Goal: Task Accomplishment & Management: Manage account settings

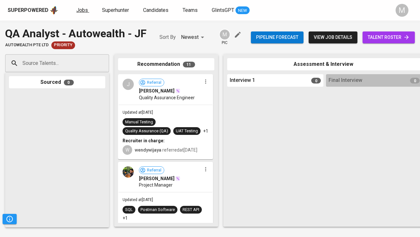
click at [83, 11] on span "Jobs" at bounding box center [82, 10] width 12 height 6
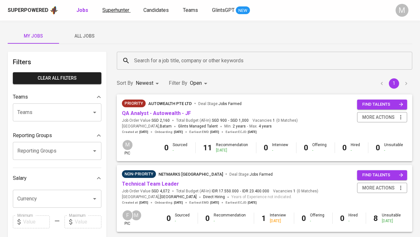
click at [122, 9] on span "Superhunter" at bounding box center [115, 10] width 27 height 6
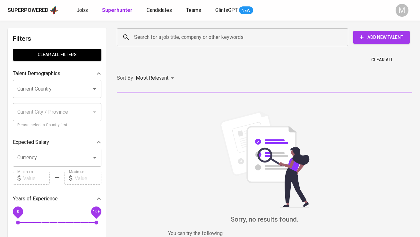
click at [150, 35] on input "Search for a job title, company or other keywords" at bounding box center [234, 37] width 203 height 12
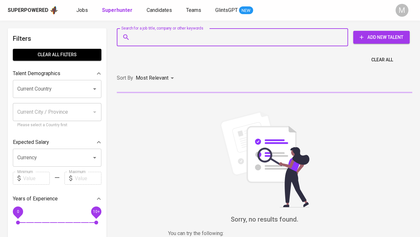
paste input "nicholashartantono23@gmail.com |"
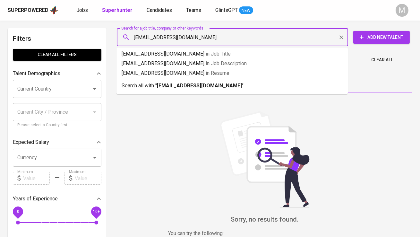
type input "nicholashartantono23@gmail.com"
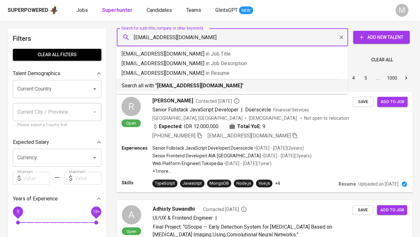
click at [170, 82] on p "Search all with " nicholashartantono23@gmail.com "" at bounding box center [232, 86] width 221 height 8
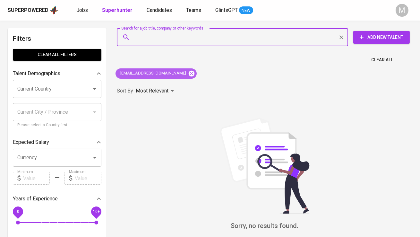
click at [190, 75] on icon at bounding box center [192, 73] width 6 height 6
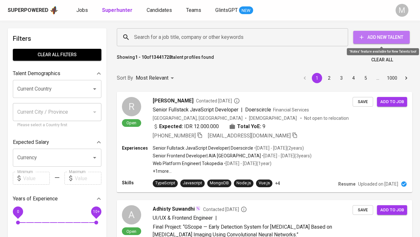
click at [379, 38] on span "Add New Talent" at bounding box center [382, 37] width 46 height 8
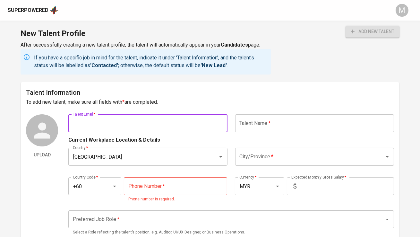
click at [166, 125] on input "text" at bounding box center [147, 123] width 159 height 18
paste input "nicholashartantono23@gmail.com |"
type input "nicholashartantono23@gmail.com"
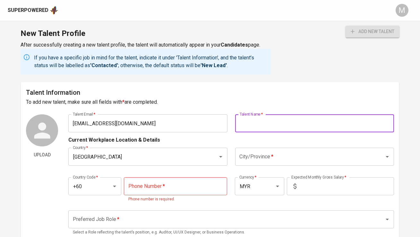
click at [261, 124] on input "text" at bounding box center [314, 123] width 159 height 18
type input "Nicholas Hartantono"
click at [171, 155] on input "Malaysia" at bounding box center [138, 157] width 135 height 12
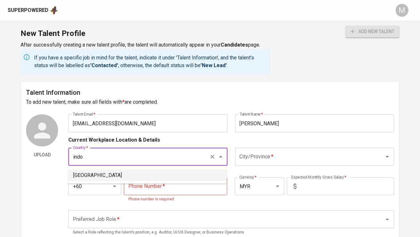
click at [91, 175] on li "[GEOGRAPHIC_DATA]" at bounding box center [147, 176] width 159 height 12
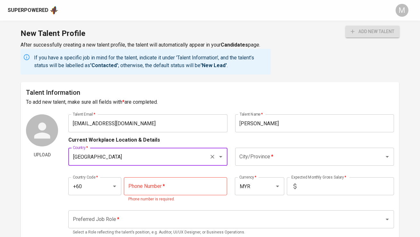
type input "[GEOGRAPHIC_DATA]"
click at [269, 154] on input "City/Province   *" at bounding box center [305, 157] width 135 height 12
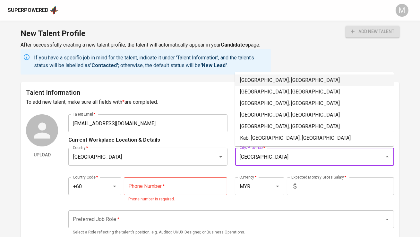
click at [297, 83] on li "Jakarta Selatan, DKI Jakarta" at bounding box center [314, 80] width 159 height 12
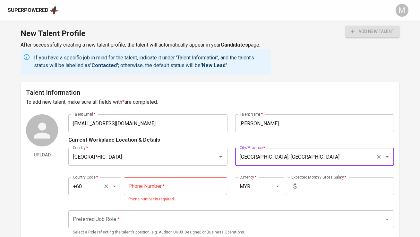
type input "Jakarta Selatan, DKI Jakarta"
click at [83, 187] on input "+60" at bounding box center [85, 186] width 29 height 12
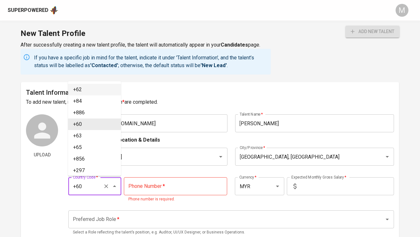
click at [95, 92] on li "+62" at bounding box center [94, 90] width 53 height 12
type input "+62"
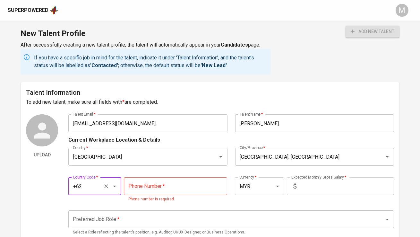
click at [161, 187] on input "tel" at bounding box center [175, 186] width 103 height 18
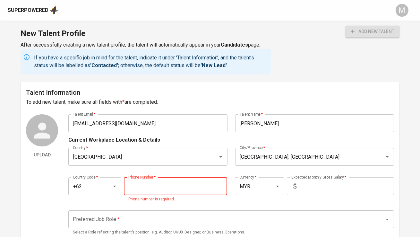
paste input "811-7721-896"
type input "811-7721-896"
click at [257, 184] on input "MYR" at bounding box center [250, 186] width 25 height 12
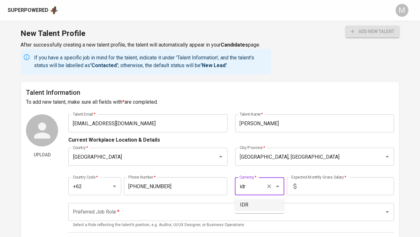
click at [258, 199] on li "IDR" at bounding box center [259, 205] width 49 height 12
type input "IDR"
click at [313, 187] on input "text" at bounding box center [346, 186] width 95 height 18
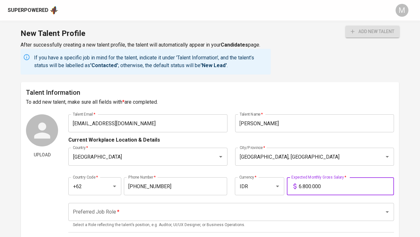
type input "6.800.000"
click at [260, 212] on input "Preferred Job Role   *" at bounding box center [222, 212] width 302 height 12
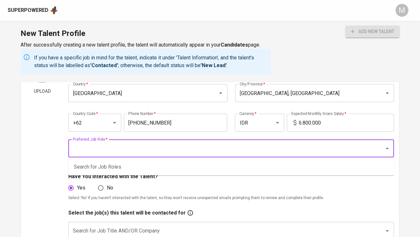
scroll to position [65, 0]
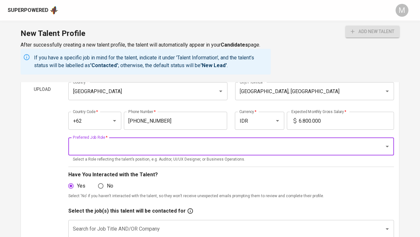
click at [130, 149] on input "Preferred Job Role   *" at bounding box center [222, 146] width 302 height 12
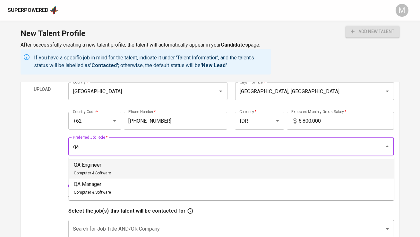
click at [136, 163] on li "QA Engineer Computer & Software" at bounding box center [232, 168] width 326 height 19
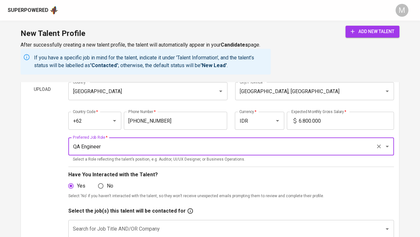
type input "QA Engineer"
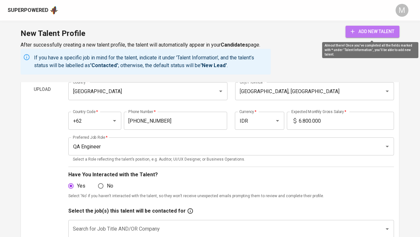
click at [354, 32] on icon "submit" at bounding box center [353, 31] width 6 height 6
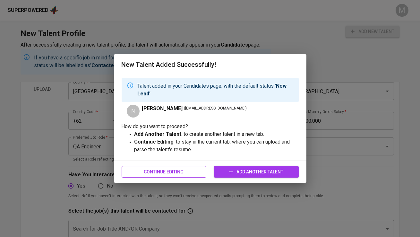
click at [174, 170] on span "Continue Editing" at bounding box center [164, 172] width 74 height 8
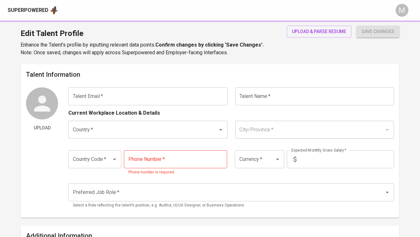
type input "nicholashartantono23@gmail.com"
type input "Nicholas Hartantono"
type input "[GEOGRAPHIC_DATA]"
type input "Jakarta Selatan, DKI Jakarta"
type input "+62"
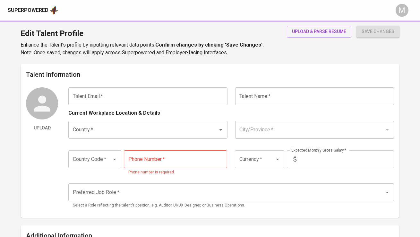
type input "811-7721-896"
type input "IDR"
type input "QA Engineer"
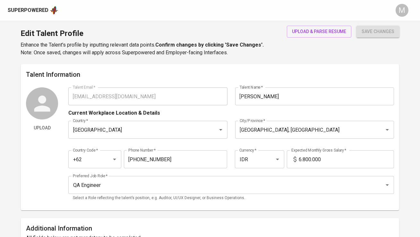
click at [37, 12] on div "Superpowered" at bounding box center [28, 10] width 41 height 7
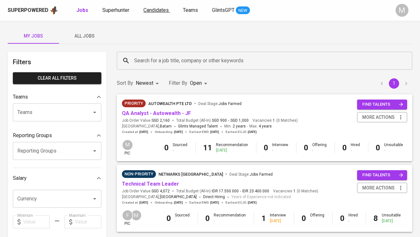
click at [152, 10] on span "Candidates" at bounding box center [156, 10] width 25 height 6
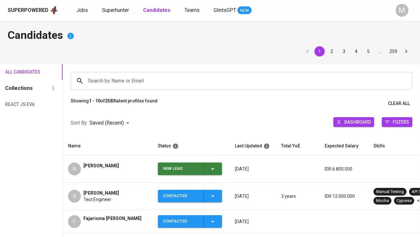
click at [183, 170] on div "New Lead" at bounding box center [180, 168] width 35 height 13
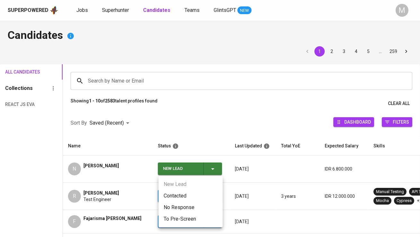
click at [189, 195] on li "Contacted" at bounding box center [191, 196] width 64 height 12
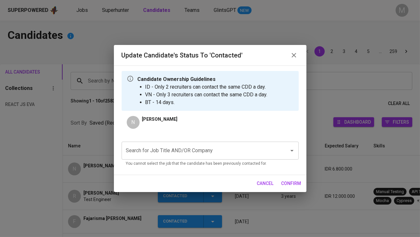
click at [191, 149] on input "Search for Job Title AND/OR Company" at bounding box center [201, 150] width 153 height 12
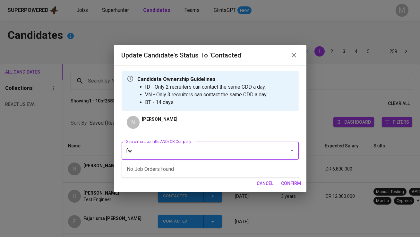
type input "fwd"
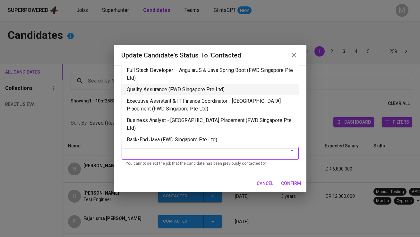
click at [192, 94] on li "Quality Assurance (FWD Singapore Pte Ltd)" at bounding box center [210, 90] width 177 height 12
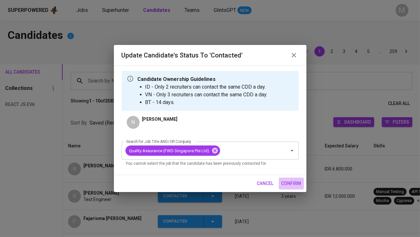
click at [294, 183] on span "confirm" at bounding box center [292, 183] width 20 height 8
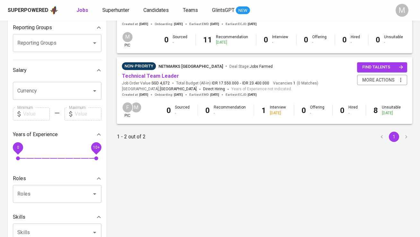
scroll to position [113, 0]
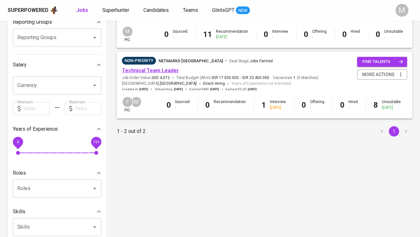
click at [174, 72] on link "Technical Team Leader" at bounding box center [150, 70] width 57 height 6
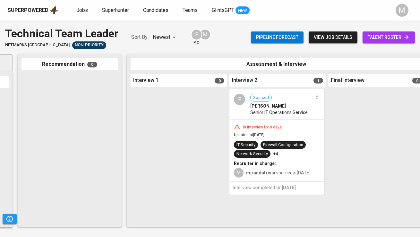
scroll to position [0, 118]
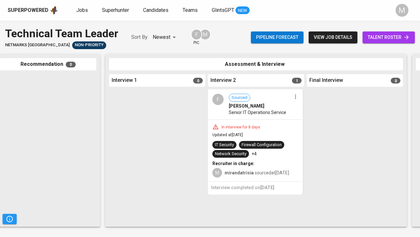
click at [296, 97] on icon "button" at bounding box center [295, 97] width 1 height 4
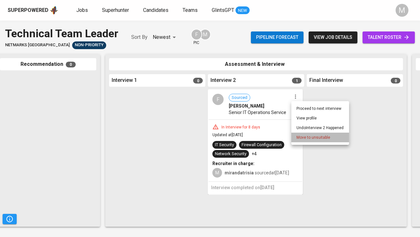
click at [308, 134] on li "Move to unsuitable" at bounding box center [320, 138] width 58 height 10
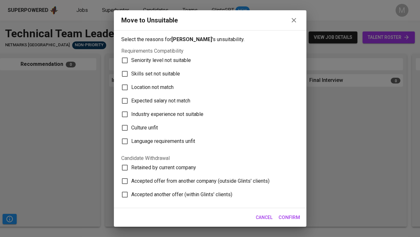
click at [178, 68] on label "Skills set not suitable" at bounding box center [206, 73] width 176 height 13
click at [132, 68] on input "Skills set not suitable" at bounding box center [124, 73] width 13 height 13
checkbox input "true"
click at [296, 213] on span "Confirm" at bounding box center [290, 217] width 22 height 8
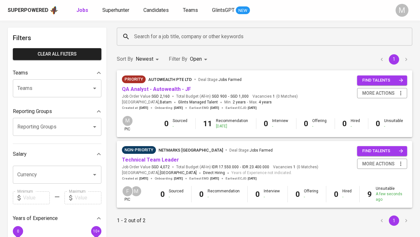
scroll to position [24, 0]
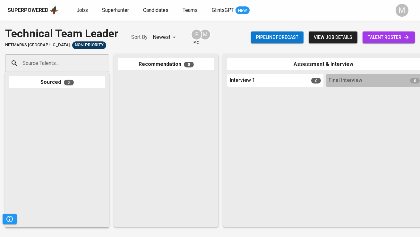
click at [39, 13] on div "Superpowered" at bounding box center [28, 10] width 41 height 7
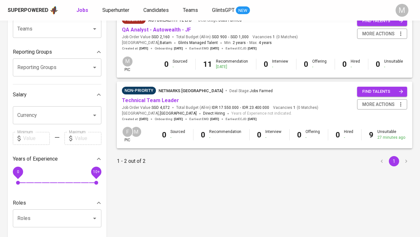
scroll to position [119, 0]
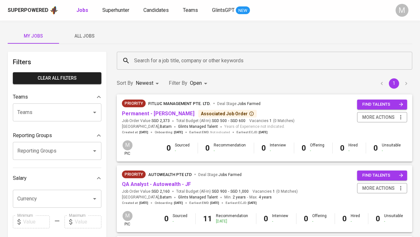
click at [254, 114] on icon at bounding box center [251, 113] width 5 height 5
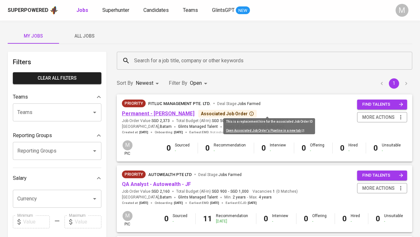
click at [160, 114] on link "Permanent - [PERSON_NAME]" at bounding box center [158, 113] width 73 height 6
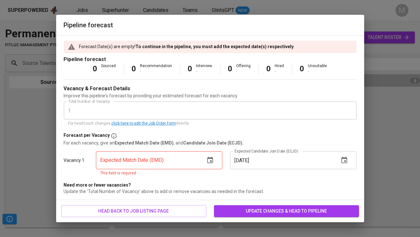
click at [211, 159] on icon "button" at bounding box center [210, 160] width 6 height 6
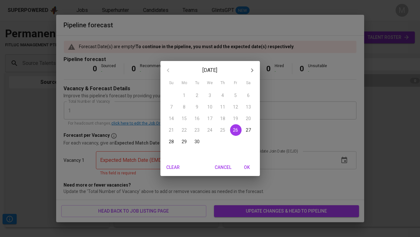
click at [232, 129] on span "26" at bounding box center [236, 130] width 12 height 6
type input "[DATE]"
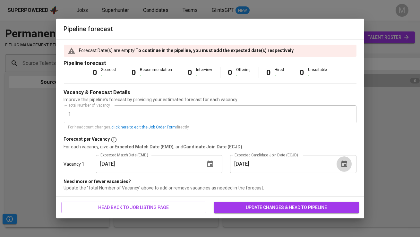
click at [344, 165] on icon "button" at bounding box center [345, 164] width 8 height 8
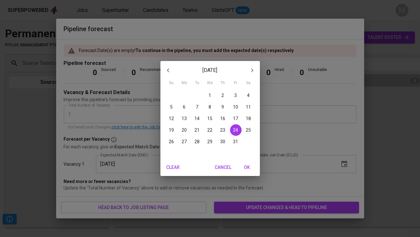
click at [170, 141] on p "26" at bounding box center [171, 141] width 5 height 6
type input "[DATE]"
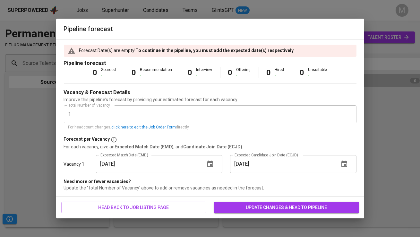
click at [256, 204] on span "update changes & head to pipeline" at bounding box center [286, 208] width 135 height 8
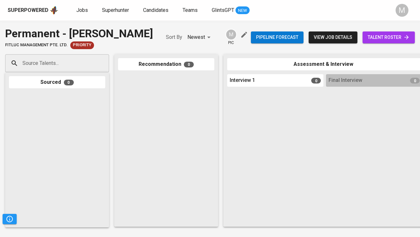
click at [59, 90] on div "Sourced 0" at bounding box center [57, 149] width 104 height 155
click at [58, 69] on input "Source Talents..." at bounding box center [54, 63] width 67 height 12
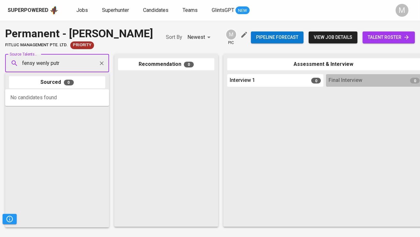
type input "fensy wenly putri"
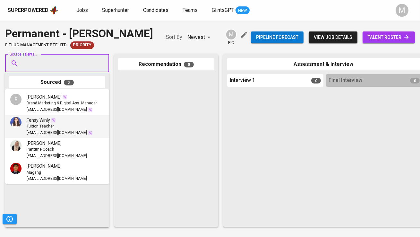
click at [84, 124] on div "Tuition Teacher" at bounding box center [60, 126] width 66 height 6
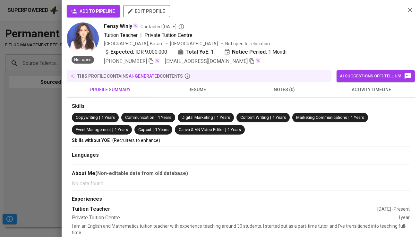
click at [105, 17] on button "add to pipeline" at bounding box center [93, 11] width 53 height 12
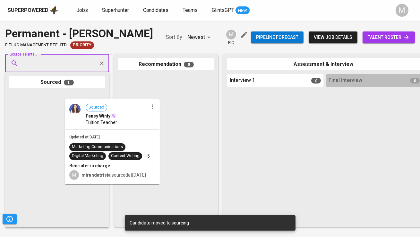
drag, startPoint x: 67, startPoint y: 124, endPoint x: 161, endPoint y: 112, distance: 94.2
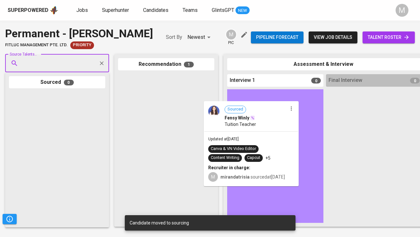
drag, startPoint x: 138, startPoint y: 122, endPoint x: 228, endPoint y: 133, distance: 90.2
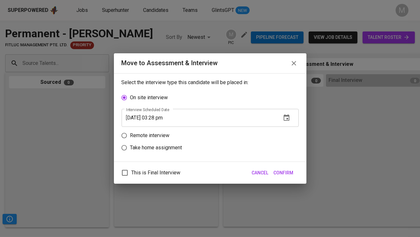
click at [293, 64] on icon "button" at bounding box center [294, 63] width 4 height 4
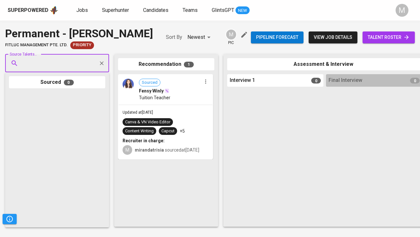
click at [204, 85] on icon "button" at bounding box center [206, 81] width 6 height 6
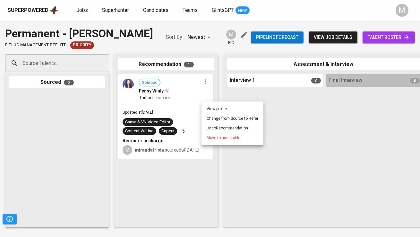
click at [264, 175] on div at bounding box center [210, 118] width 420 height 237
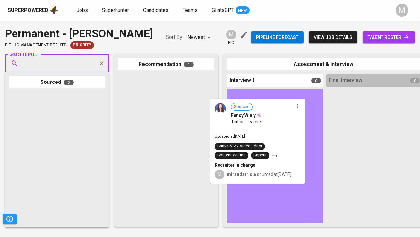
drag, startPoint x: 162, startPoint y: 104, endPoint x: 259, endPoint y: 113, distance: 97.4
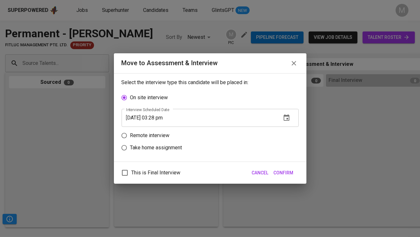
click at [285, 119] on icon "button" at bounding box center [287, 118] width 8 height 8
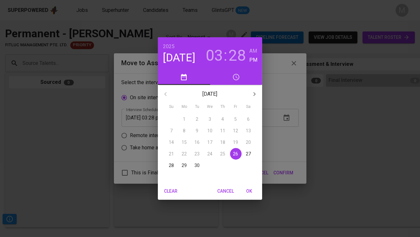
click at [219, 52] on h3 "03" at bounding box center [214, 56] width 17 height 18
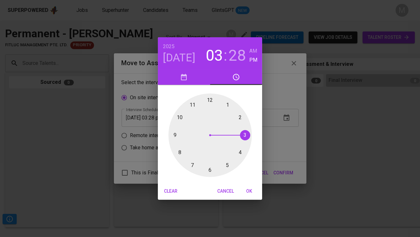
click at [241, 119] on div at bounding box center [210, 134] width 83 height 83
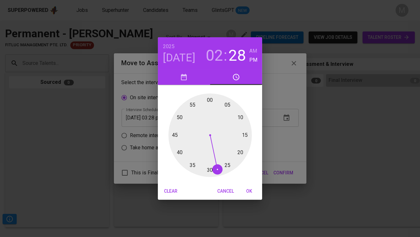
click at [246, 191] on span "OK" at bounding box center [249, 191] width 15 height 8
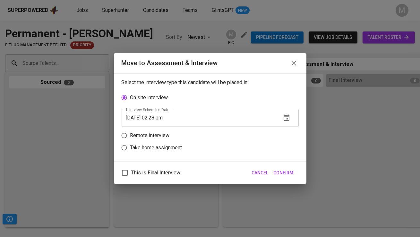
click at [290, 173] on span "Confirm" at bounding box center [284, 173] width 20 height 8
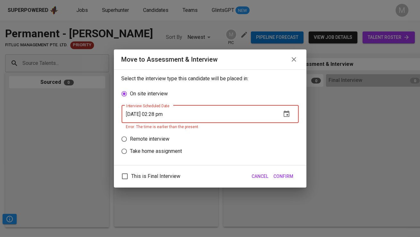
click at [287, 116] on icon "button" at bounding box center [287, 114] width 8 height 8
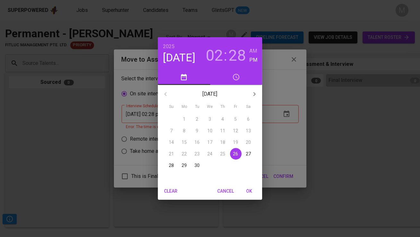
click at [237, 54] on h3 "28" at bounding box center [237, 56] width 17 height 18
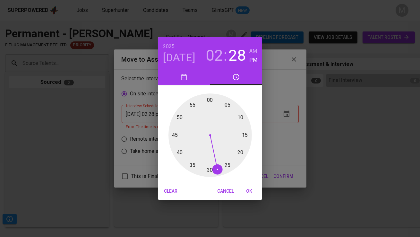
click at [213, 167] on div at bounding box center [210, 134] width 83 height 83
type input "09/26/2025 02:29 pm"
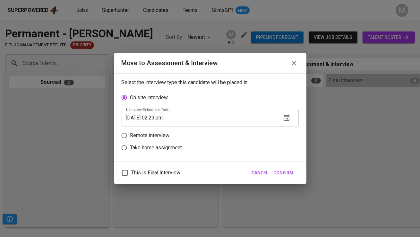
click at [289, 176] on span "Confirm" at bounding box center [284, 173] width 20 height 8
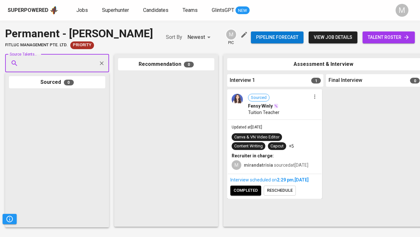
click at [252, 194] on span "completed" at bounding box center [246, 190] width 24 height 7
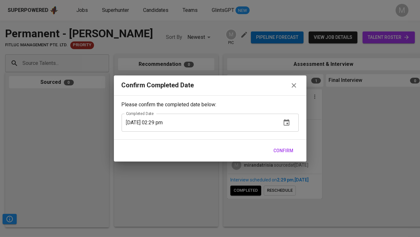
click at [292, 151] on span "Confirm" at bounding box center [284, 151] width 20 height 8
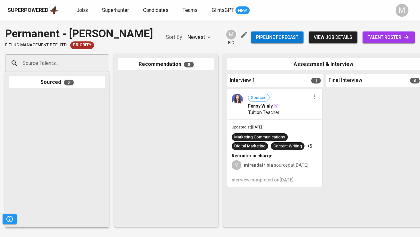
click at [317, 100] on icon "button" at bounding box center [315, 96] width 6 height 6
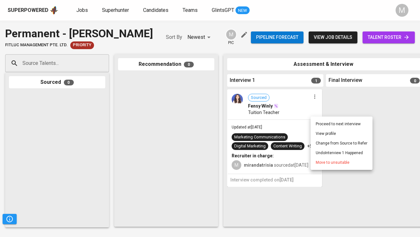
click at [385, 152] on div at bounding box center [210, 118] width 420 height 237
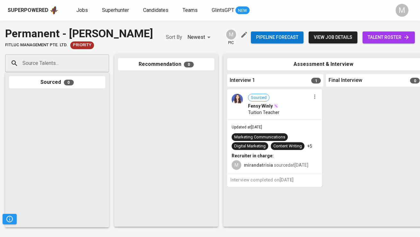
click at [385, 152] on div at bounding box center [374, 156] width 96 height 134
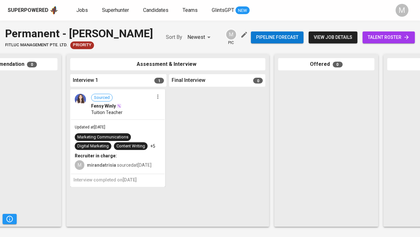
scroll to position [0, 161]
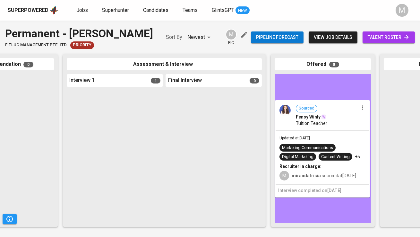
drag, startPoint x: 133, startPoint y: 118, endPoint x: 349, endPoint y: 113, distance: 215.5
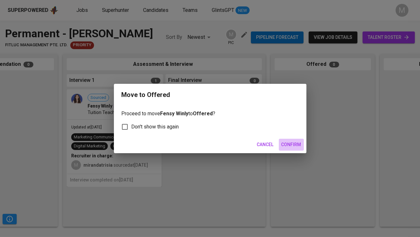
click at [294, 144] on span "Confirm" at bounding box center [292, 145] width 20 height 8
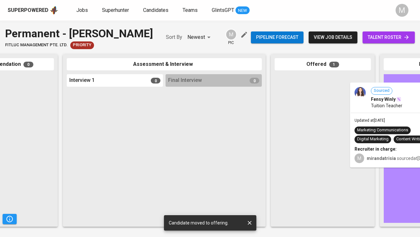
drag, startPoint x: 313, startPoint y: 116, endPoint x: 391, endPoint y: 109, distance: 78.7
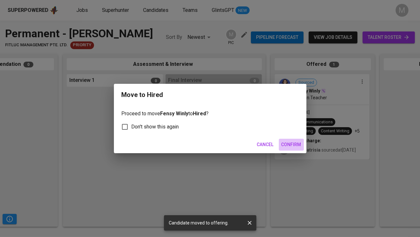
click at [294, 142] on span "Confirm" at bounding box center [292, 145] width 20 height 8
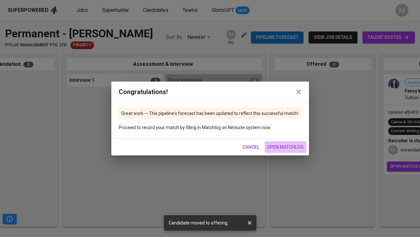
click at [288, 148] on span "open matchlog" at bounding box center [285, 147] width 37 height 8
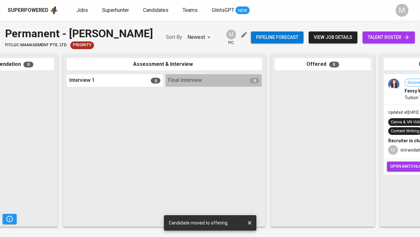
click at [35, 13] on div "Superpowered" at bounding box center [28, 10] width 41 height 7
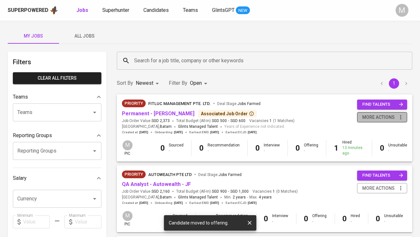
click at [375, 116] on span "more actions" at bounding box center [378, 117] width 32 height 8
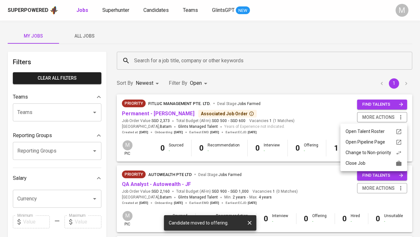
click at [372, 162] on div "Close Job" at bounding box center [374, 163] width 57 height 7
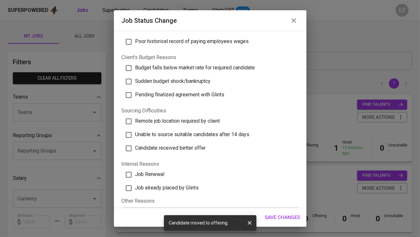
scroll to position [188, 0]
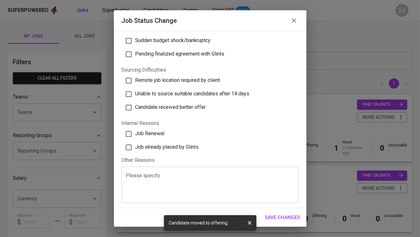
click at [167, 146] on span "Job already placed by Glints" at bounding box center [167, 147] width 64 height 6
click at [135, 146] on input "Job already placed by Glints" at bounding box center [128, 147] width 13 height 13
checkbox input "true"
click at [287, 216] on span "Save Changes" at bounding box center [282, 217] width 35 height 8
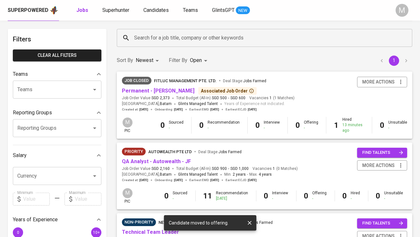
scroll to position [0, 0]
